Goal: Navigation & Orientation: Find specific page/section

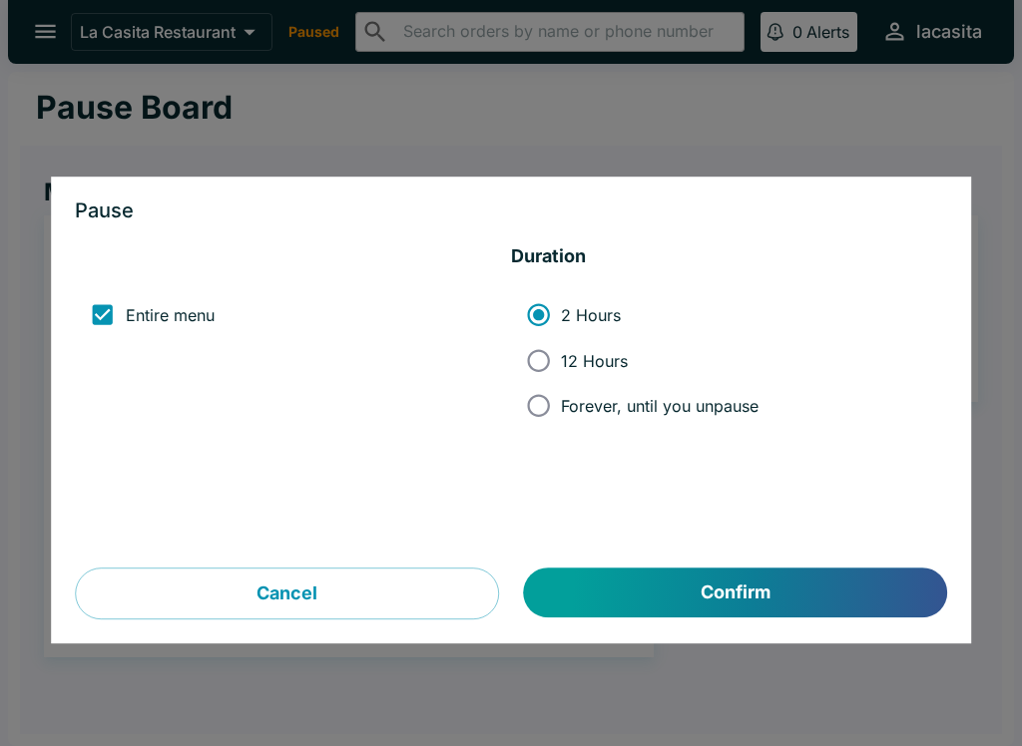
click at [317, 594] on button "Cancel" at bounding box center [287, 595] width 424 height 52
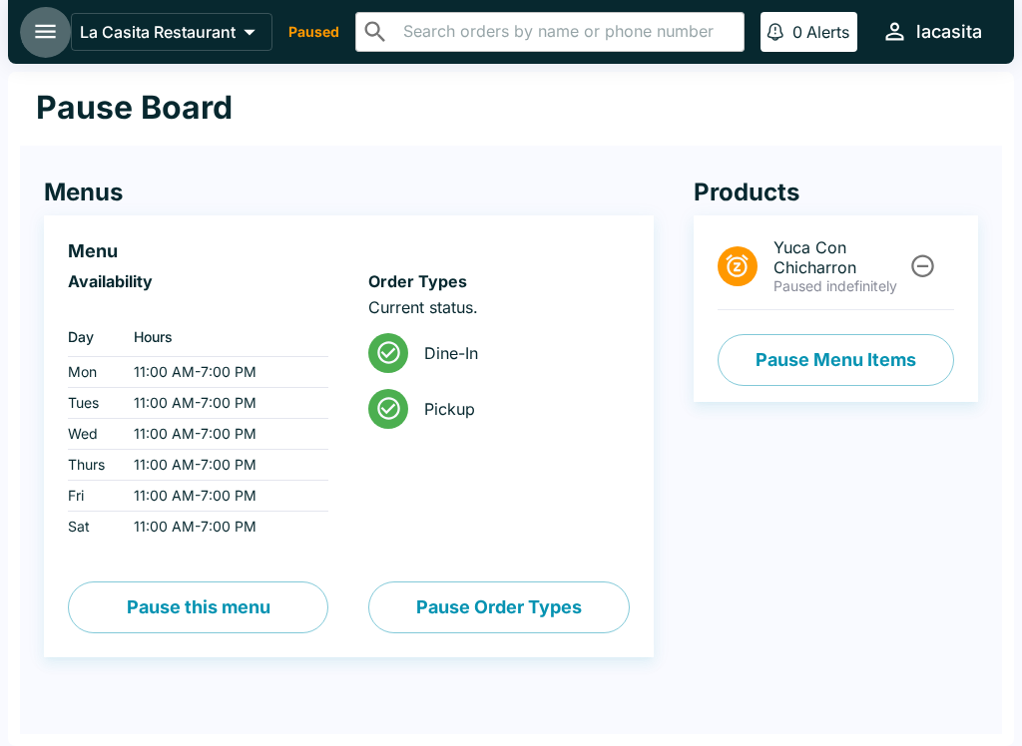
click at [33, 46] on button "open drawer" at bounding box center [45, 31] width 51 height 51
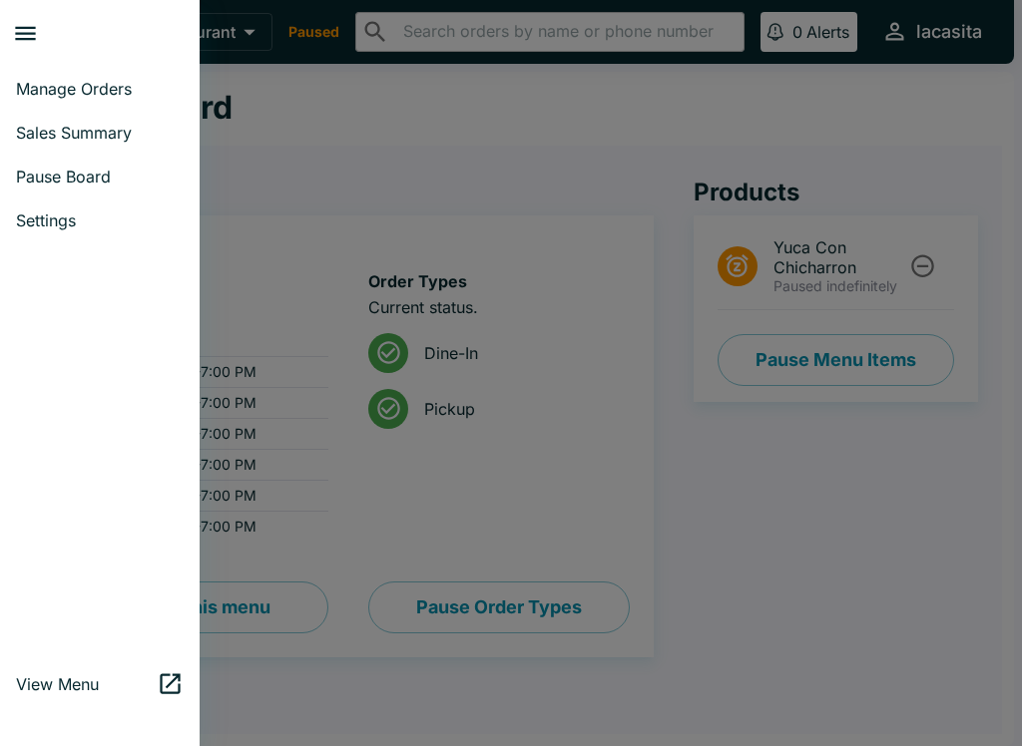
click at [121, 82] on span "Manage Orders" at bounding box center [100, 89] width 168 height 20
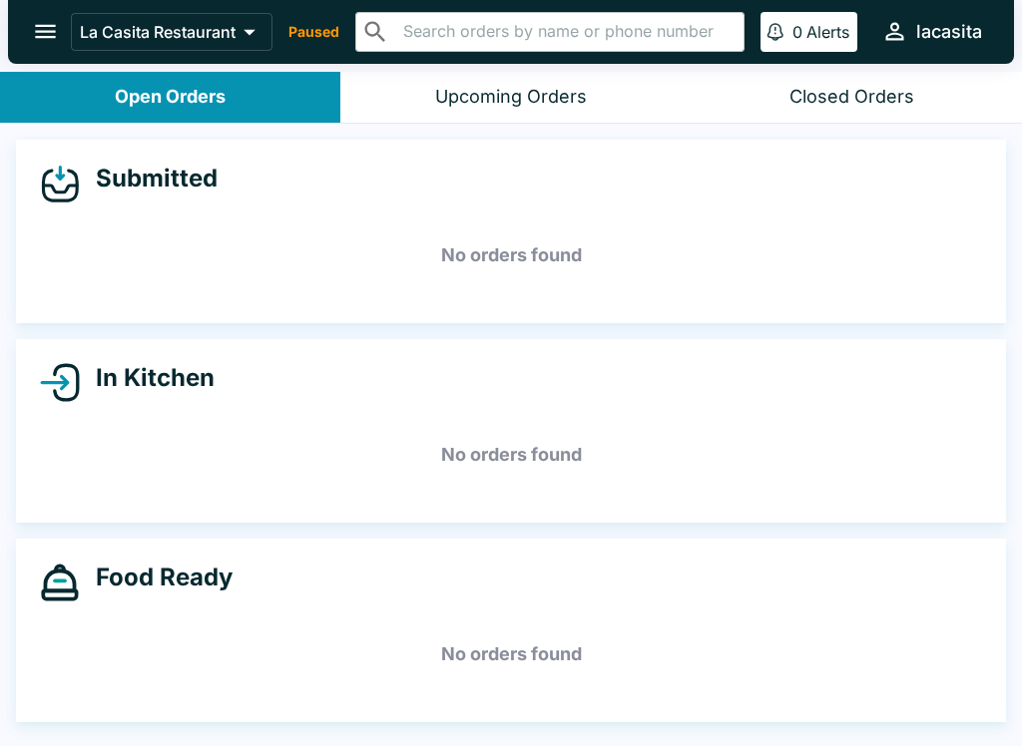
click at [46, 40] on icon "open drawer" at bounding box center [45, 31] width 27 height 27
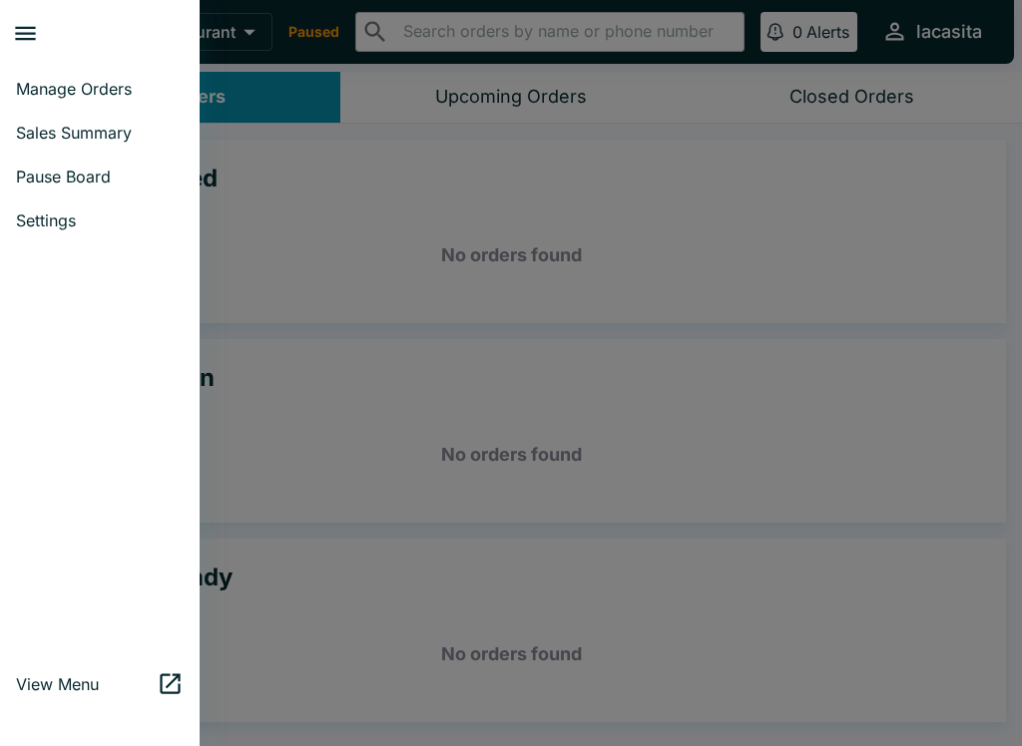
click at [105, 192] on link "Pause Board" at bounding box center [100, 177] width 200 height 44
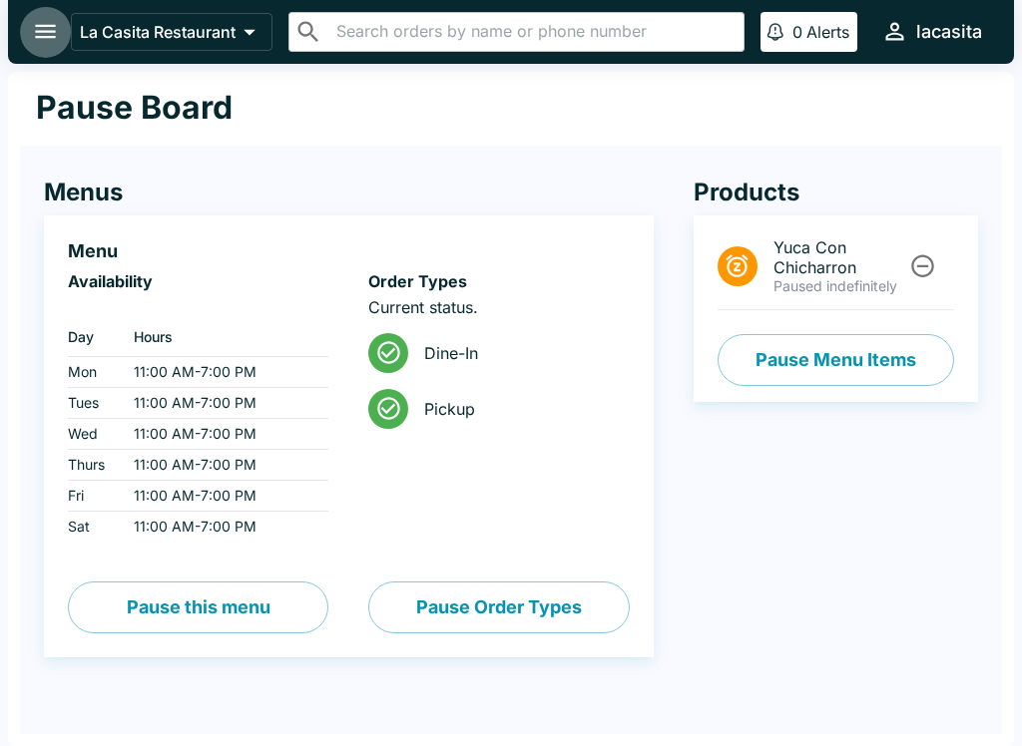
click at [45, 36] on icon "open drawer" at bounding box center [45, 31] width 27 height 27
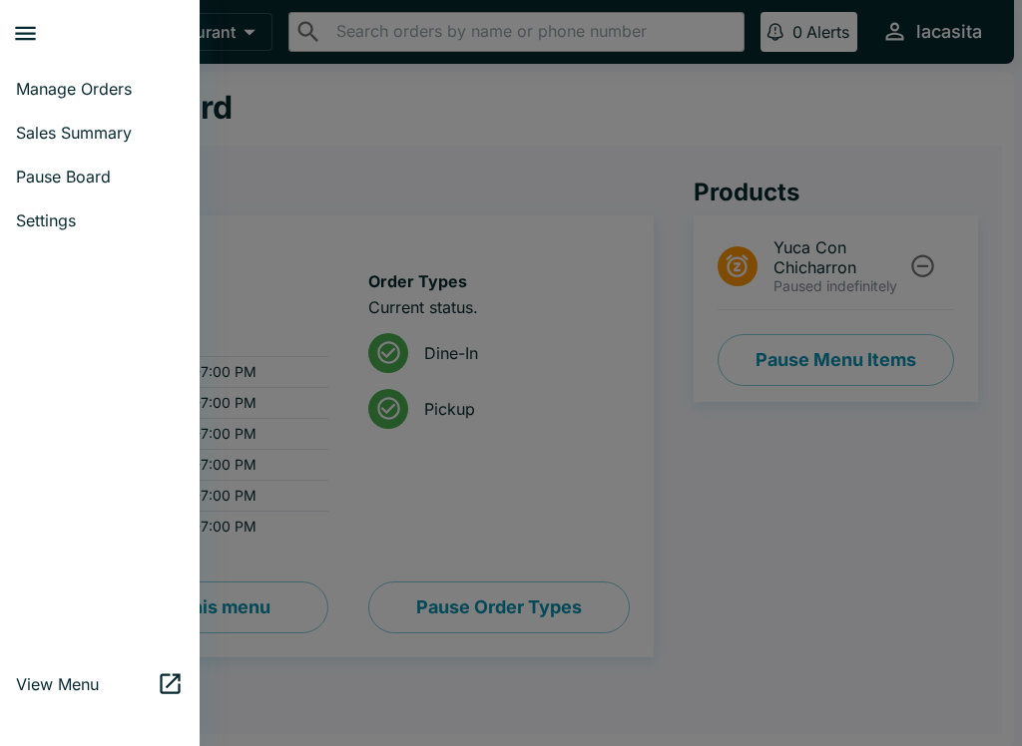
click at [136, 89] on span "Manage Orders" at bounding box center [100, 89] width 168 height 20
